Goal: Information Seeking & Learning: Learn about a topic

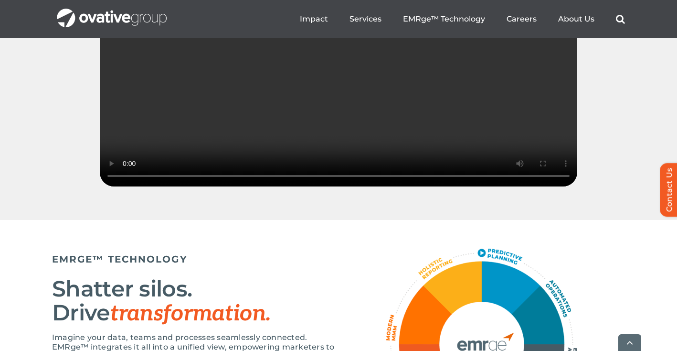
scroll to position [1488, 0]
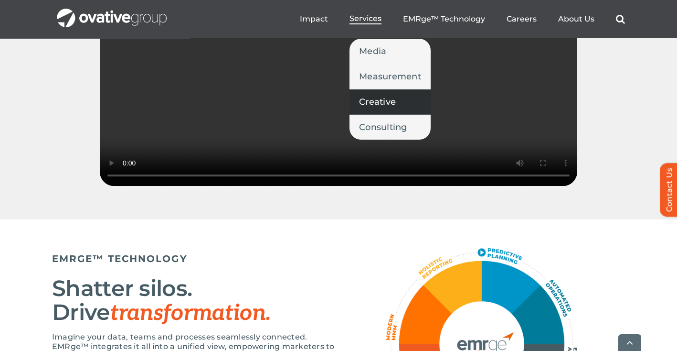
click at [382, 103] on span "Creative" at bounding box center [377, 101] width 37 height 13
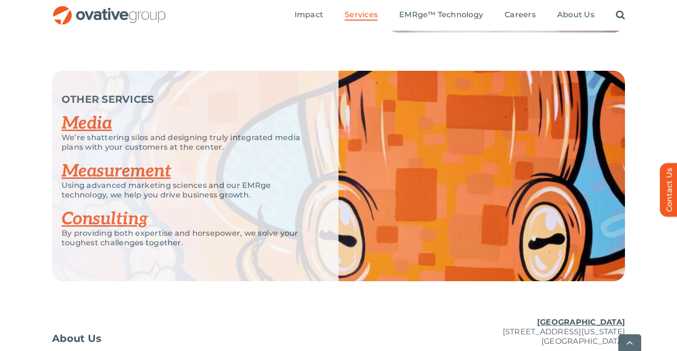
scroll to position [1433, 0]
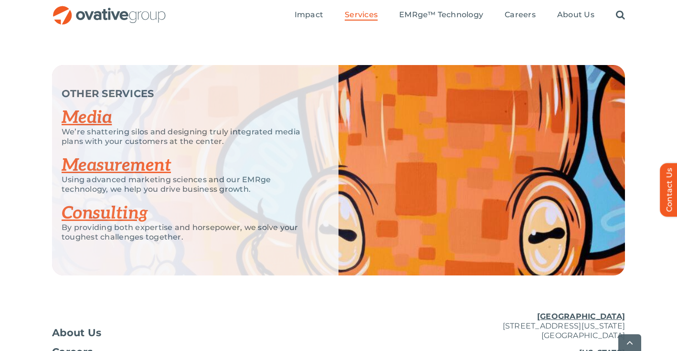
click at [673, 74] on div "OTHER SERVICES Media We’re shattering silos and designing truly integrated medi…" at bounding box center [338, 170] width 677 height 210
click at [621, 15] on link "Search" at bounding box center [620, 15] width 9 height 11
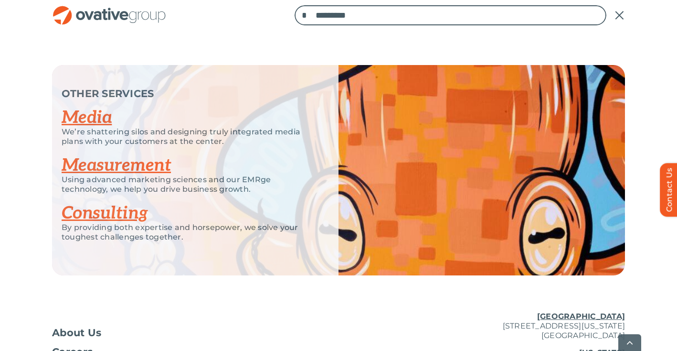
scroll to position [1552, 0]
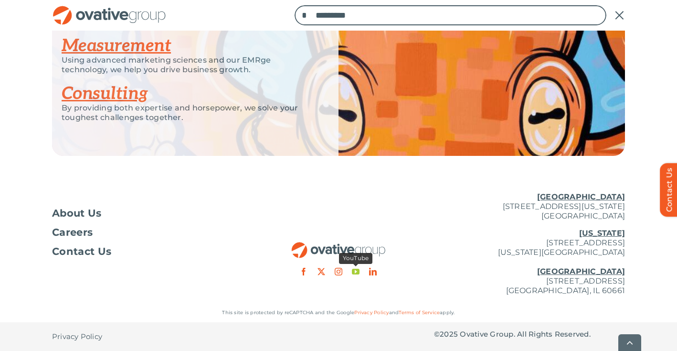
click at [356, 273] on link "youtube" at bounding box center [356, 271] width 8 height 8
